Goal: Transaction & Acquisition: Purchase product/service

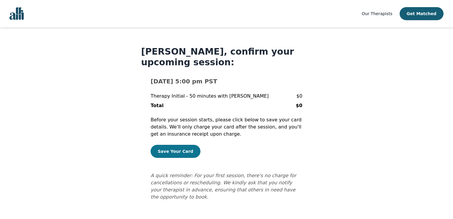
click at [175, 154] on button "Save Your Card" at bounding box center [176, 151] width 50 height 13
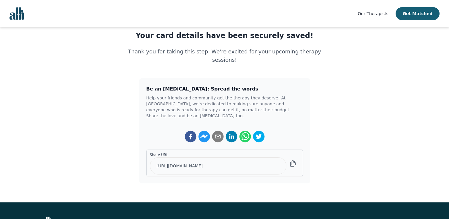
scroll to position [95, 0]
